Goal: Navigation & Orientation: Go to known website

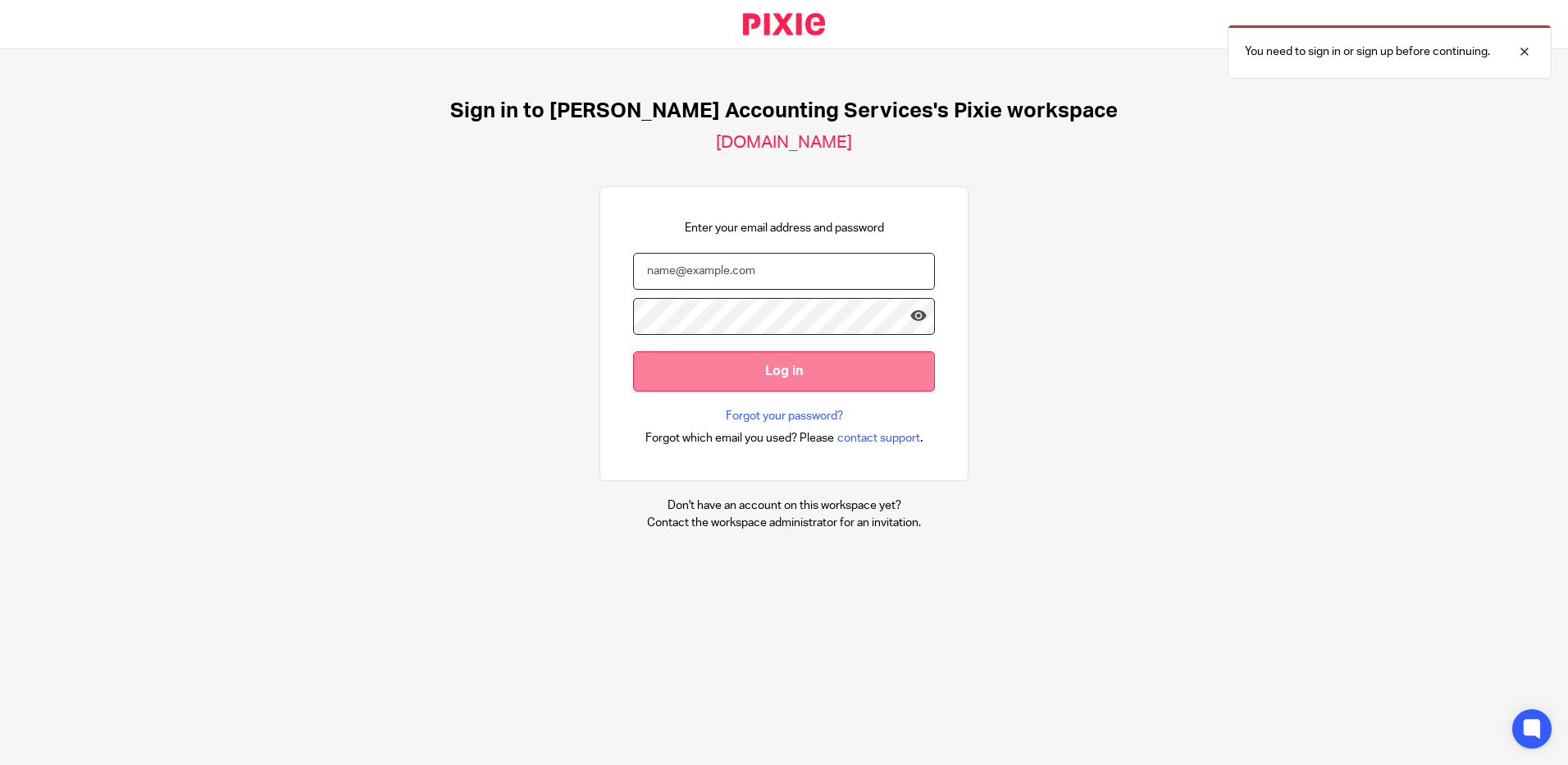
type input "[EMAIL_ADDRESS][DOMAIN_NAME]"
click at [711, 377] on input "Log in" at bounding box center [784, 371] width 302 height 40
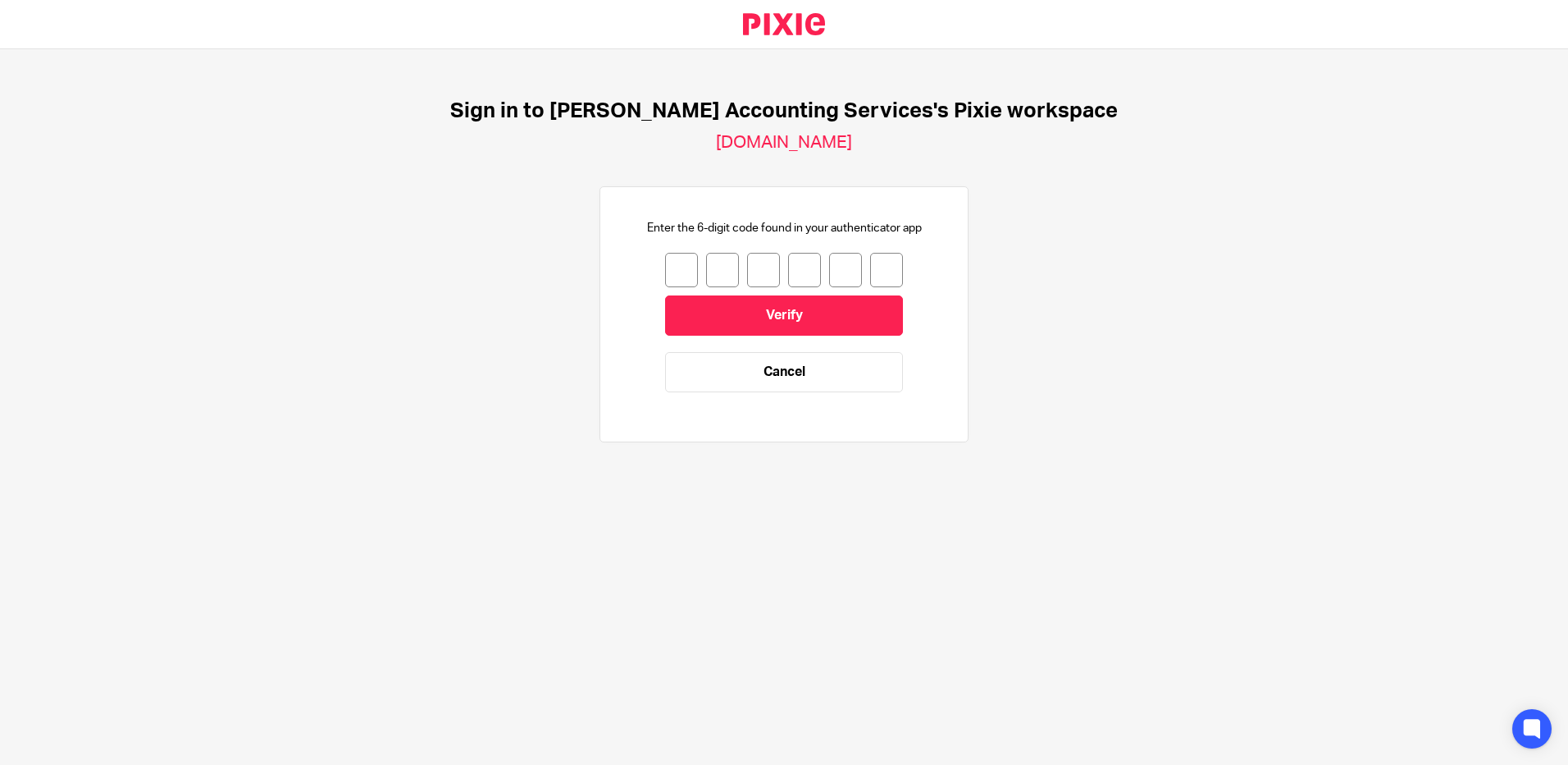
click at [670, 271] on input "number" at bounding box center [681, 270] width 33 height 35
type input "9"
type input "1"
type input "7"
type input "4"
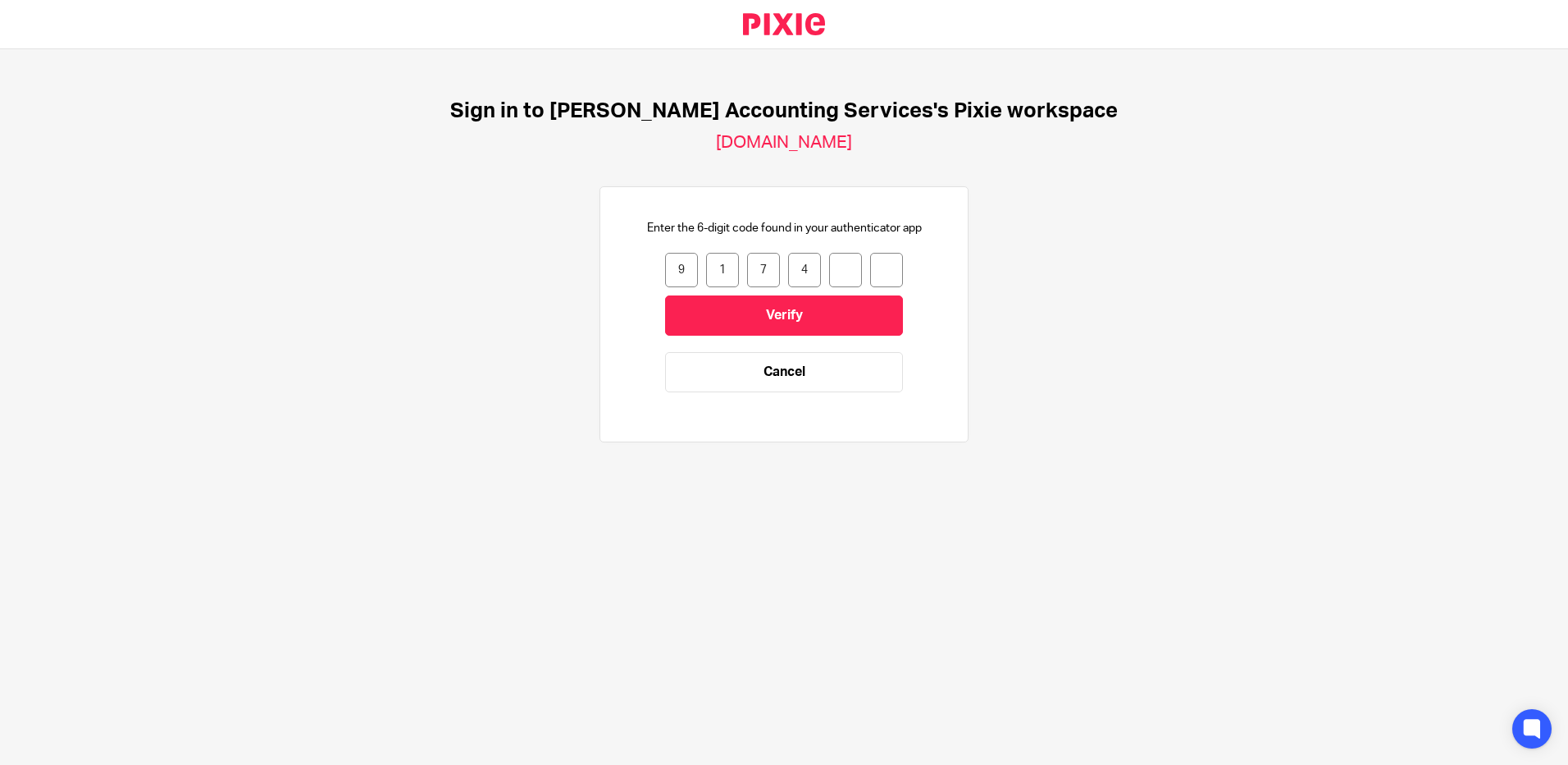
type input "8"
type input "6"
click at [680, 311] on input "Verify" at bounding box center [784, 315] width 238 height 40
